Goal: Transaction & Acquisition: Book appointment/travel/reservation

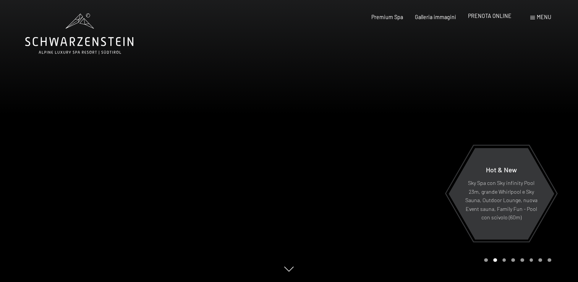
click at [484, 16] on span "PRENOTA ONLINE" at bounding box center [490, 16] width 44 height 6
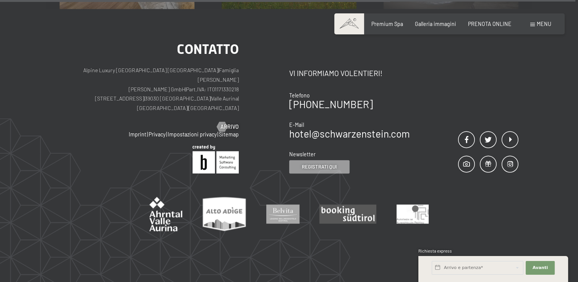
scroll to position [3747, 0]
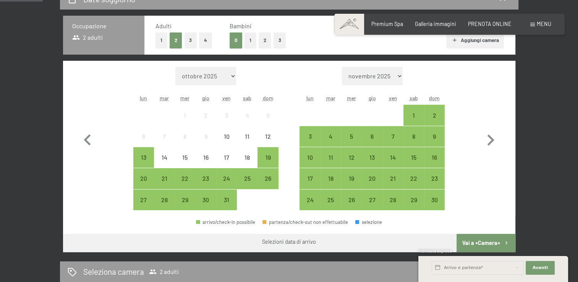
scroll to position [191, 0]
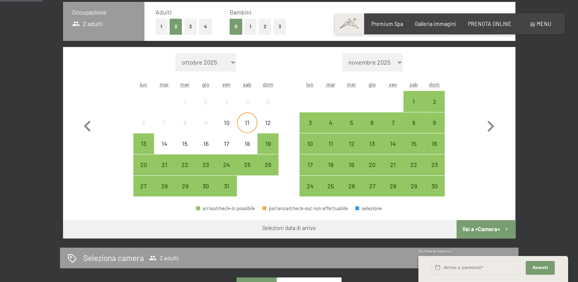
click at [246, 122] on div "11" at bounding box center [247, 129] width 19 height 19
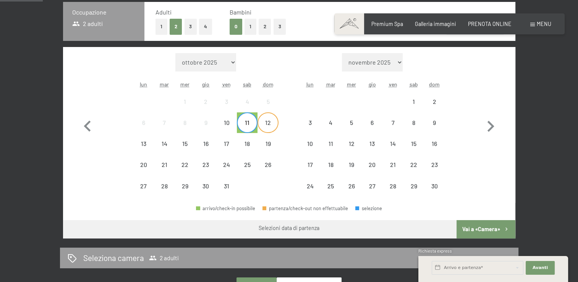
click at [264, 123] on div "12" at bounding box center [267, 129] width 19 height 19
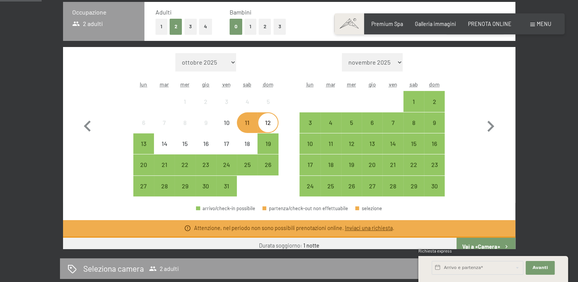
scroll to position [185, 0]
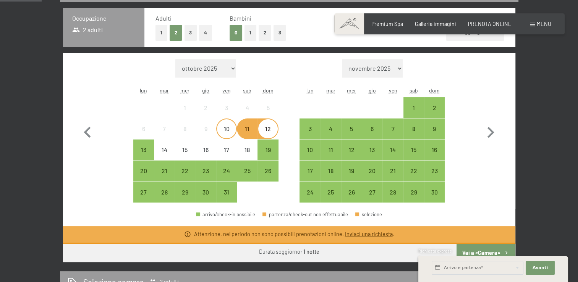
click at [231, 131] on div "10" at bounding box center [226, 135] width 19 height 19
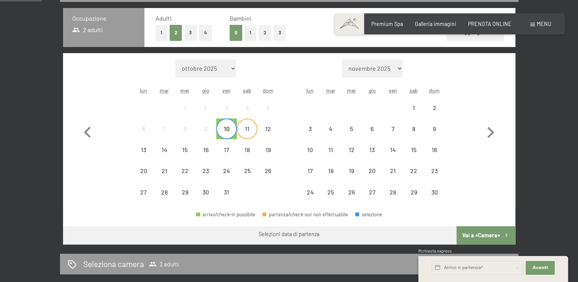
click at [244, 130] on div "11" at bounding box center [247, 135] width 19 height 19
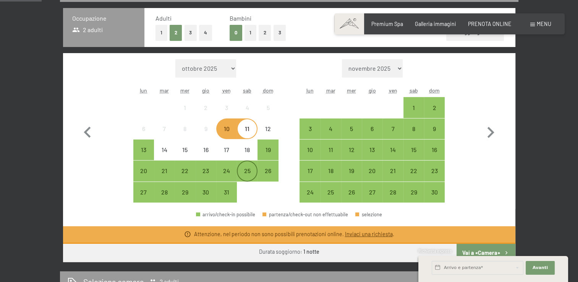
click at [249, 168] on div "25" at bounding box center [247, 177] width 19 height 19
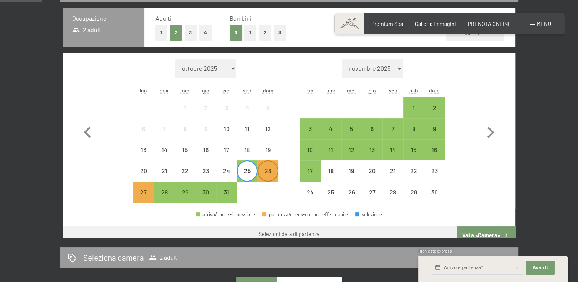
click at [268, 170] on div "26" at bounding box center [267, 177] width 19 height 19
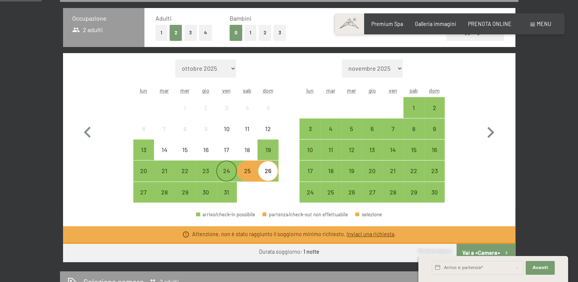
click at [231, 170] on div "24" at bounding box center [226, 177] width 19 height 19
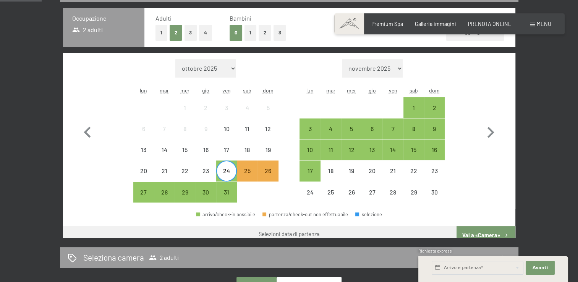
click at [283, 172] on div "Mese/anno [DATE] [DATE] [DATE] [DATE] [DATE] [DATE] [DATE] [DATE] [DATE] [DATE]…" at bounding box center [289, 131] width 426 height 144
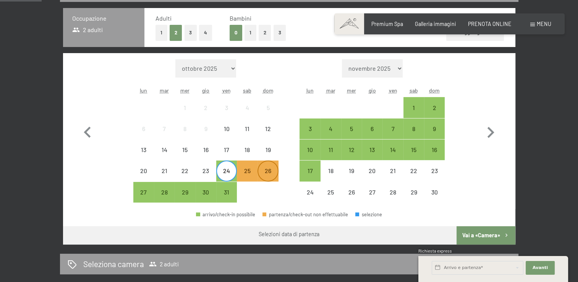
click at [271, 172] on div "26" at bounding box center [267, 177] width 19 height 19
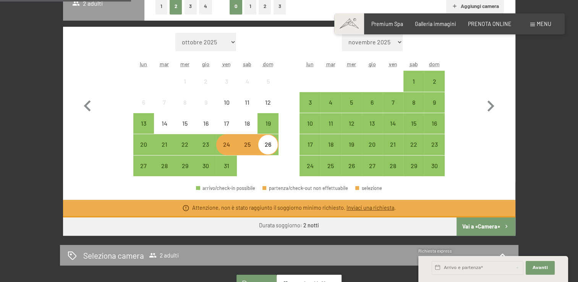
scroll to position [229, 0]
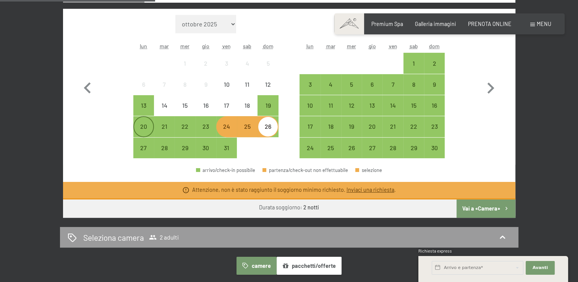
drag, startPoint x: 147, startPoint y: 121, endPoint x: 151, endPoint y: 121, distance: 4.2
click at [147, 121] on div "20" at bounding box center [143, 126] width 19 height 19
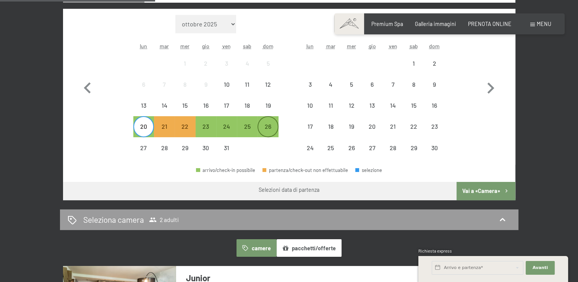
click at [267, 131] on div "26" at bounding box center [267, 132] width 19 height 19
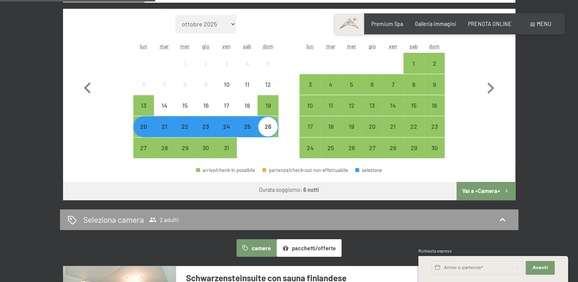
click at [148, 128] on div "20" at bounding box center [143, 132] width 19 height 19
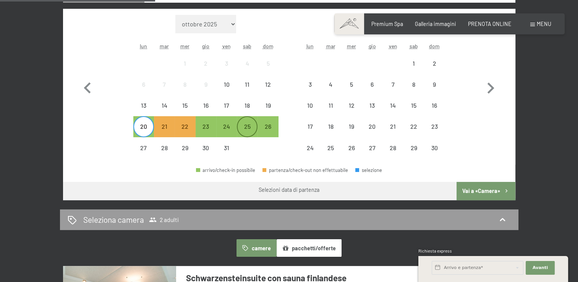
click at [251, 129] on div "25" at bounding box center [247, 132] width 19 height 19
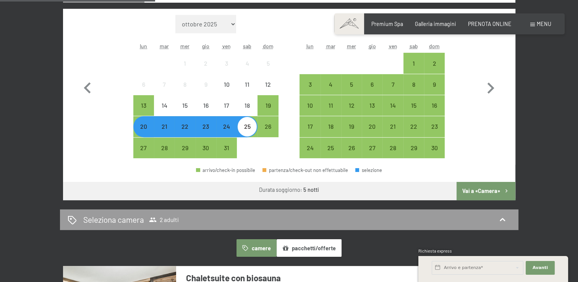
click at [145, 127] on div "20" at bounding box center [143, 132] width 19 height 19
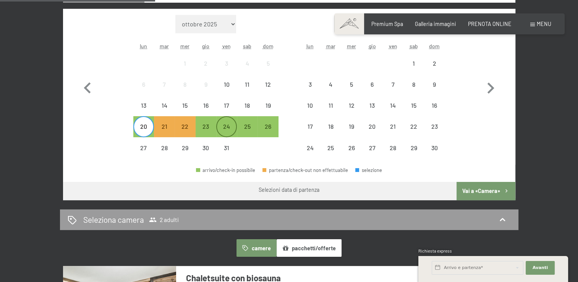
click at [226, 127] on div "24" at bounding box center [226, 132] width 19 height 19
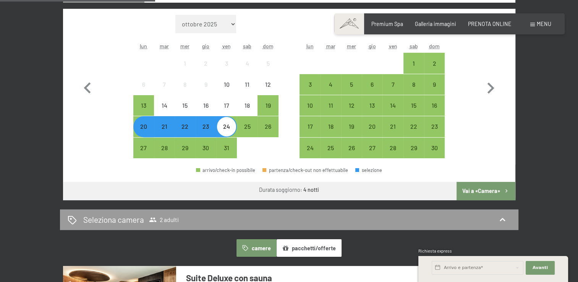
click at [144, 127] on div "20" at bounding box center [143, 132] width 19 height 19
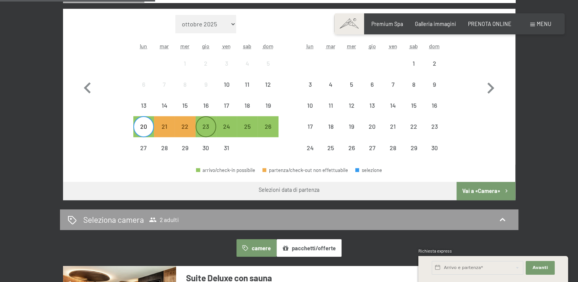
click at [200, 128] on div "23" at bounding box center [206, 132] width 19 height 19
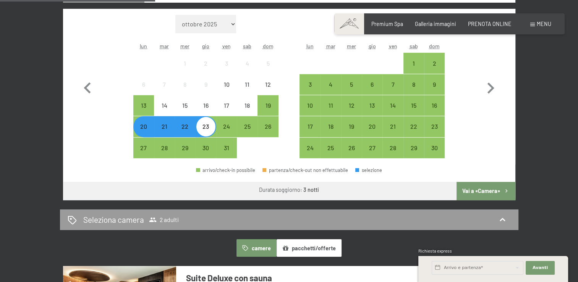
click at [147, 130] on div "20" at bounding box center [143, 132] width 19 height 19
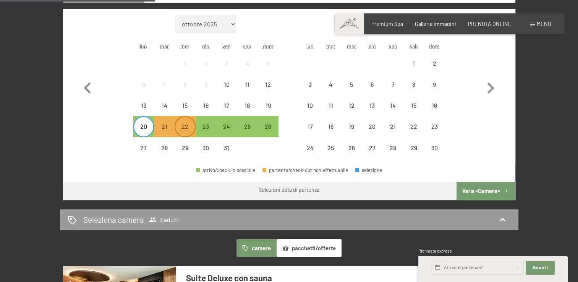
click at [184, 129] on div "22" at bounding box center [184, 132] width 19 height 19
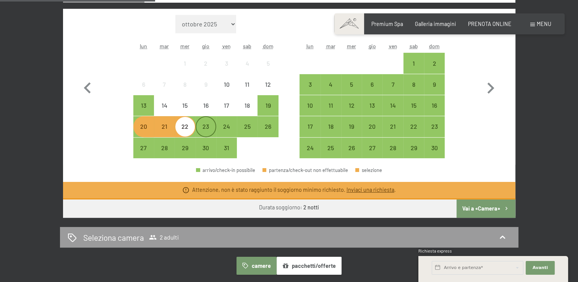
click at [203, 130] on div "23" at bounding box center [206, 132] width 19 height 19
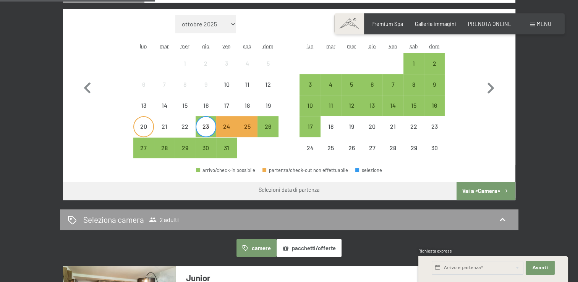
click at [151, 125] on div "20" at bounding box center [143, 132] width 19 height 19
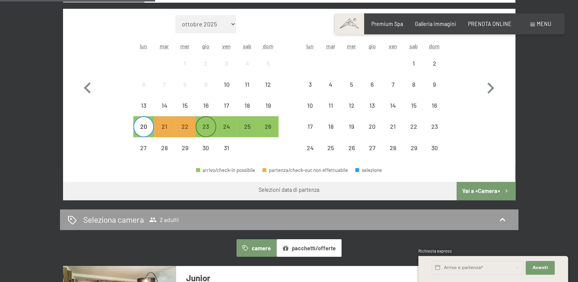
click at [210, 129] on div "23" at bounding box center [206, 132] width 19 height 19
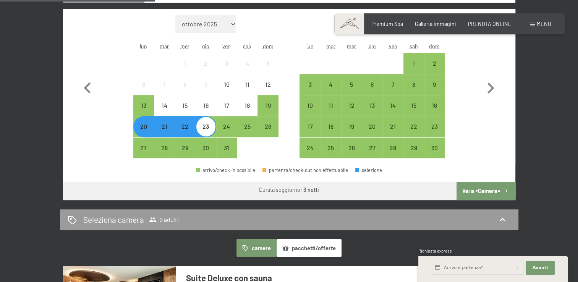
click at [465, 192] on button "Vai a «Camera»" at bounding box center [486, 191] width 58 height 18
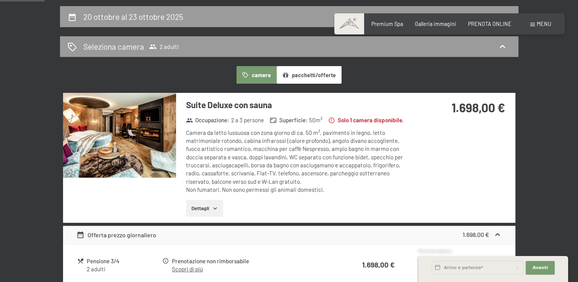
scroll to position [127, 0]
